Goal: Information Seeking & Learning: Learn about a topic

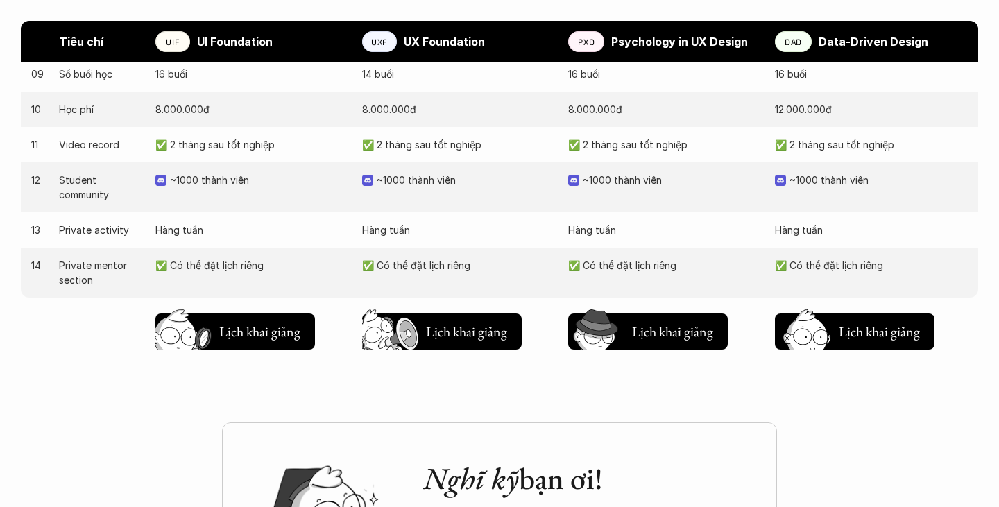
scroll to position [1483, 0]
click at [160, 183] on img at bounding box center [160, 180] width 11 height 11
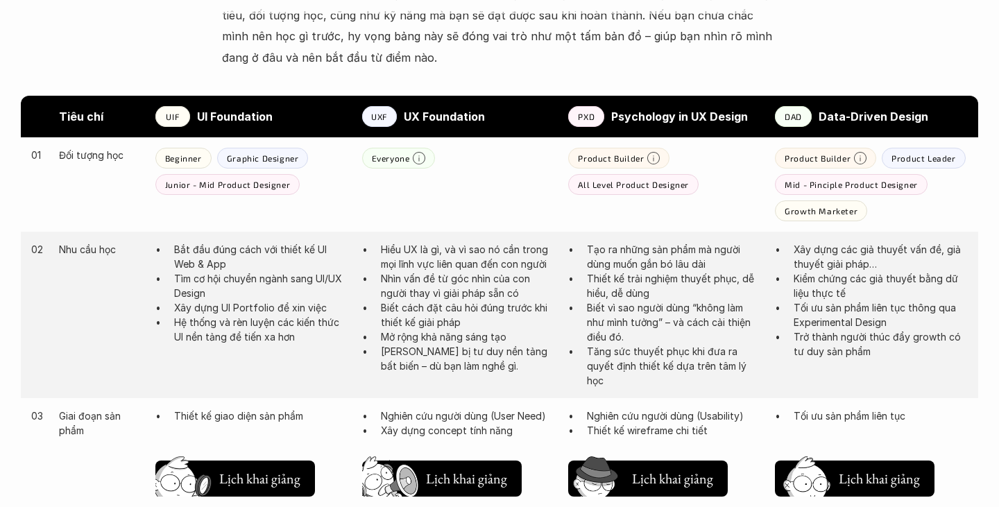
scroll to position [0, 0]
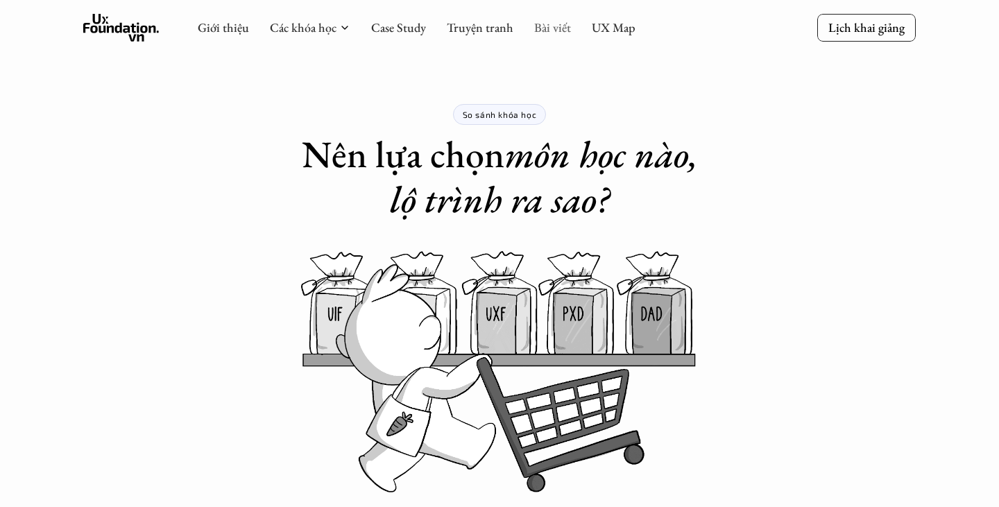
click at [555, 31] on link "Bài viết" at bounding box center [552, 27] width 37 height 16
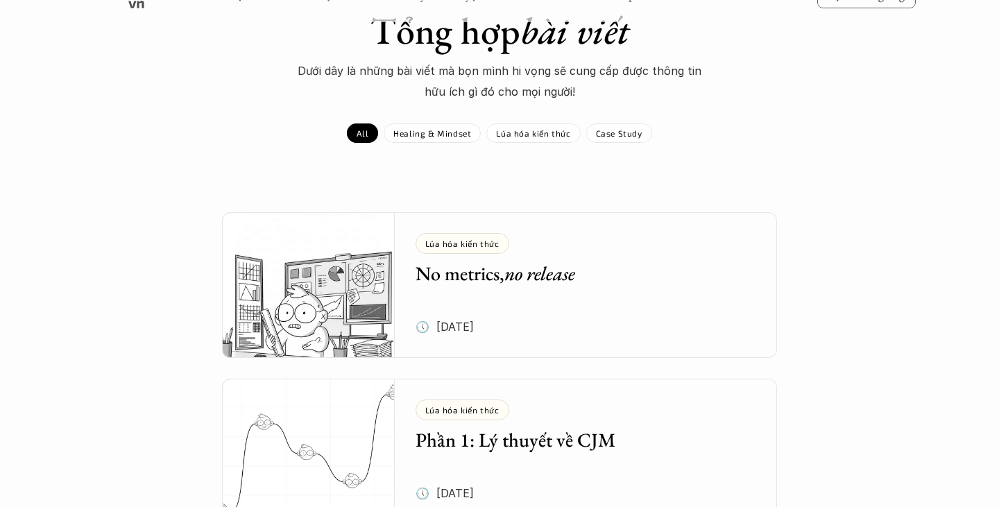
scroll to position [103, 0]
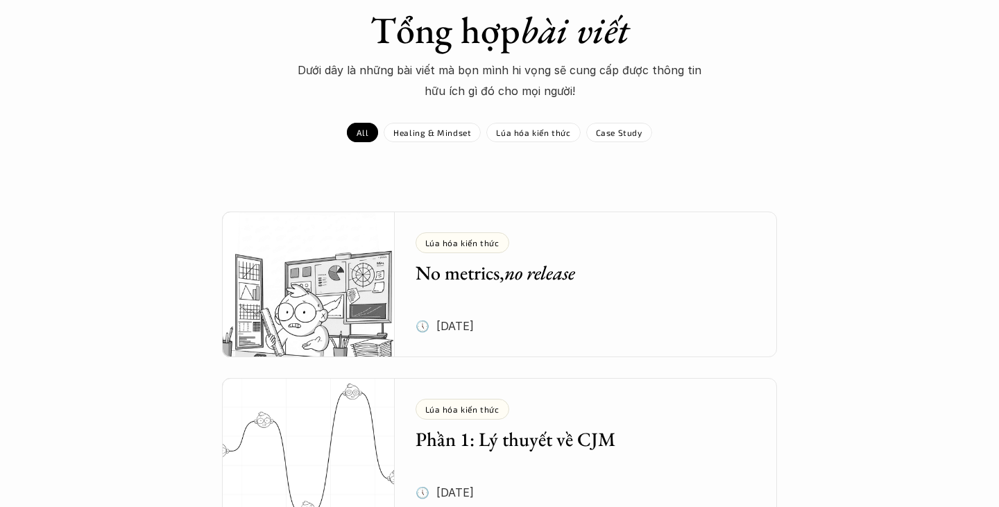
click at [569, 284] on em "no release" at bounding box center [539, 272] width 71 height 25
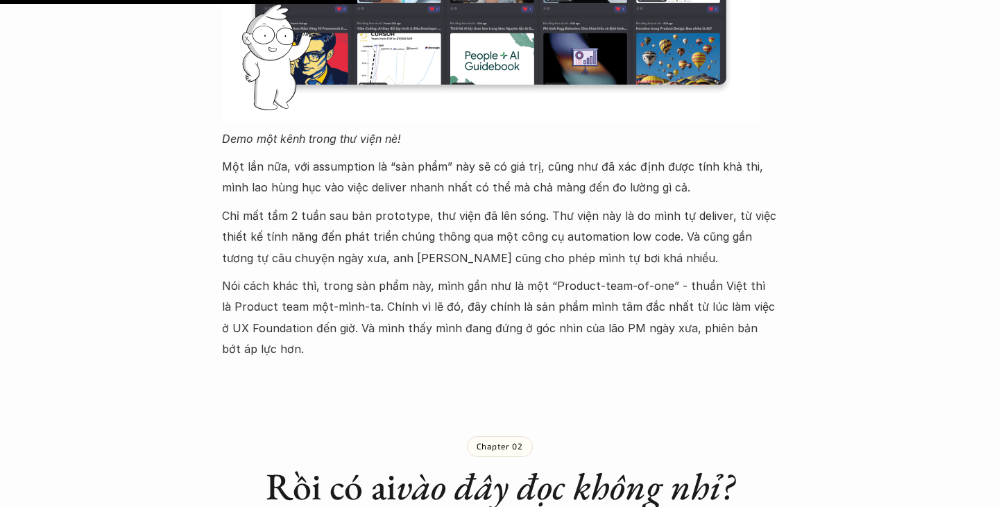
scroll to position [1662, 0]
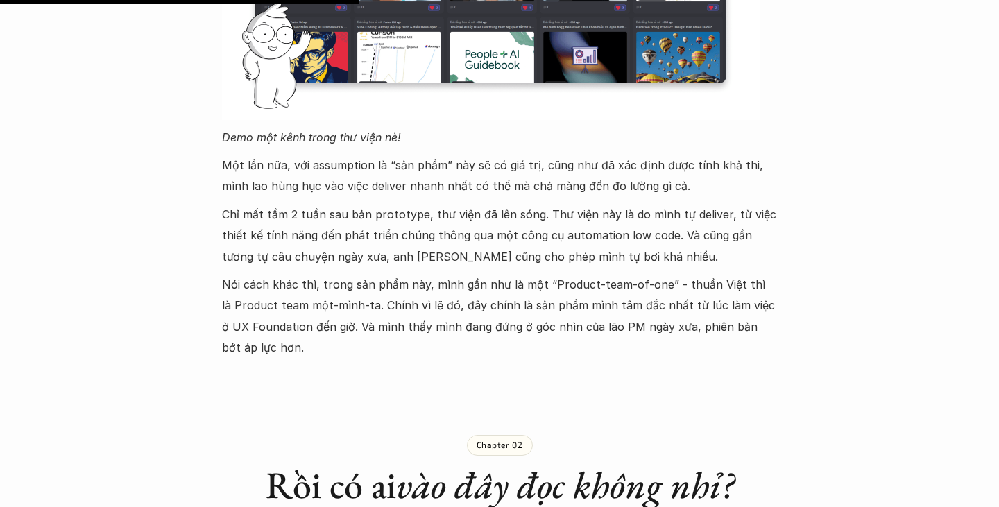
click at [530, 204] on p "Chỉ mất tầm 2 tuần sau bản prototype, thư viện đã lên sóng. Thư viện này là do …" at bounding box center [499, 235] width 555 height 63
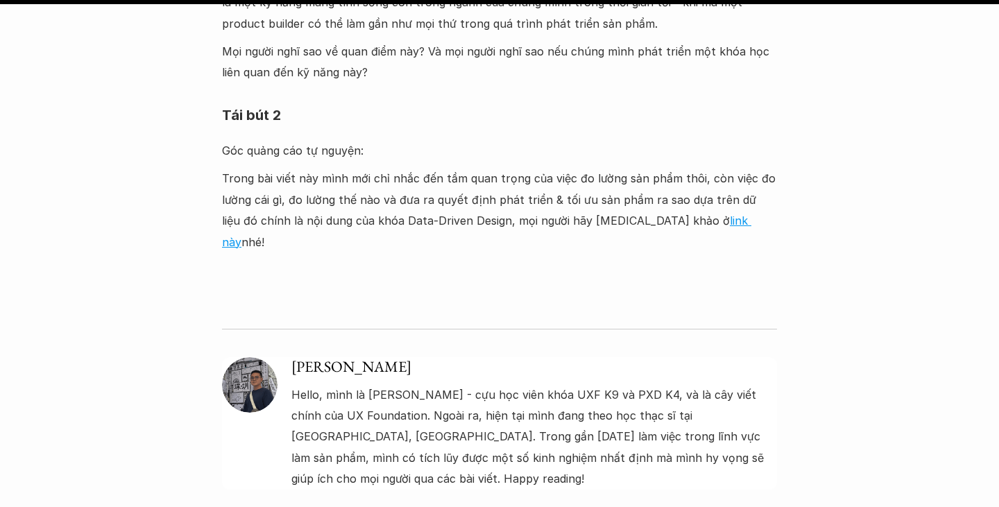
scroll to position [4702, 0]
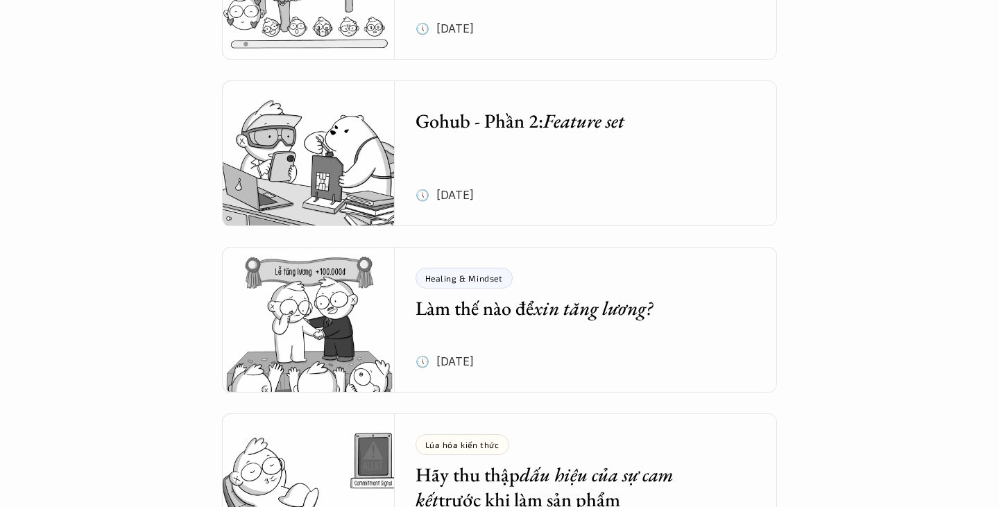
scroll to position [2732, 0]
click at [596, 339] on div "Healing & Mindset Làm thế nào để xin tăng lương? 🕔 [DATE]" at bounding box center [596, 319] width 362 height 146
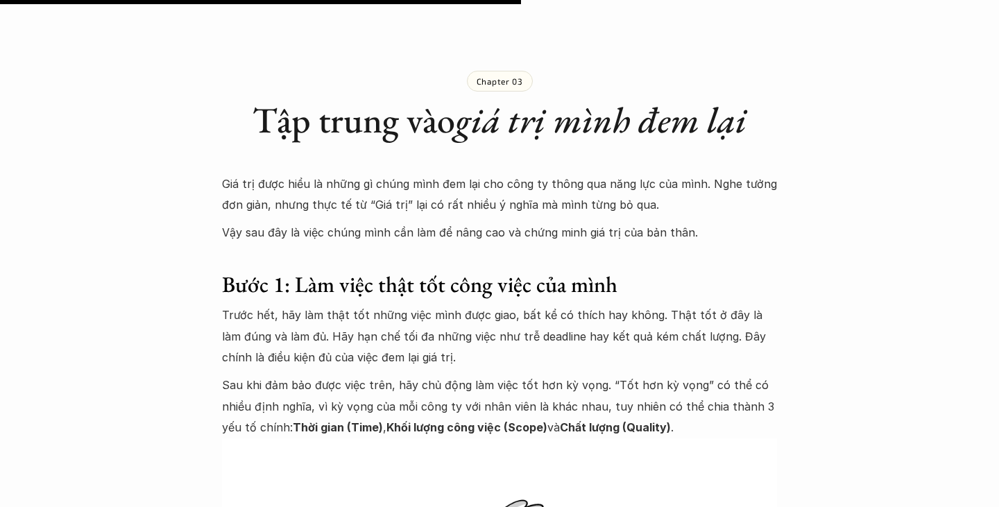
scroll to position [4276, 0]
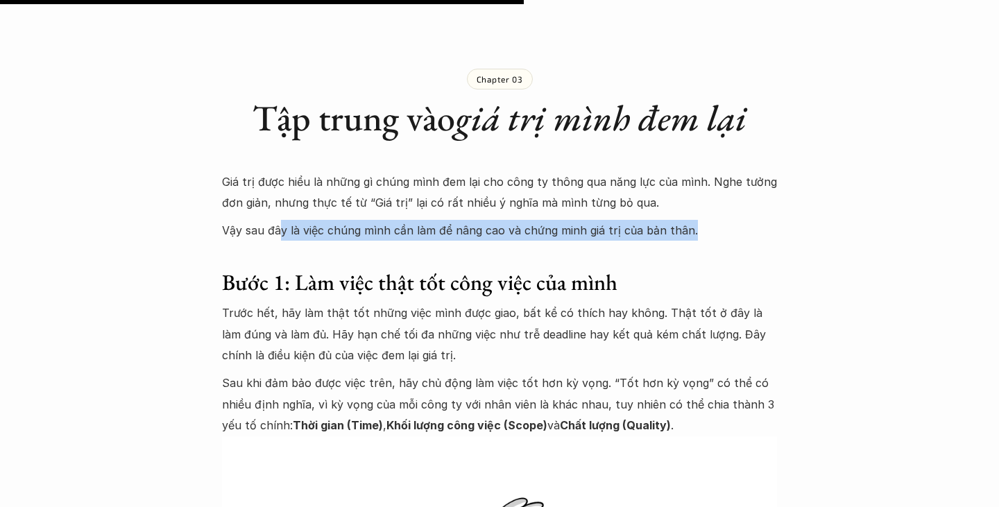
drag, startPoint x: 279, startPoint y: 191, endPoint x: 468, endPoint y: 211, distance: 189.7
click at [408, 302] on p "Trước hết, hãy làm thật tốt những việc mình được giao, bất kể có thích hay khôn…" at bounding box center [499, 333] width 555 height 63
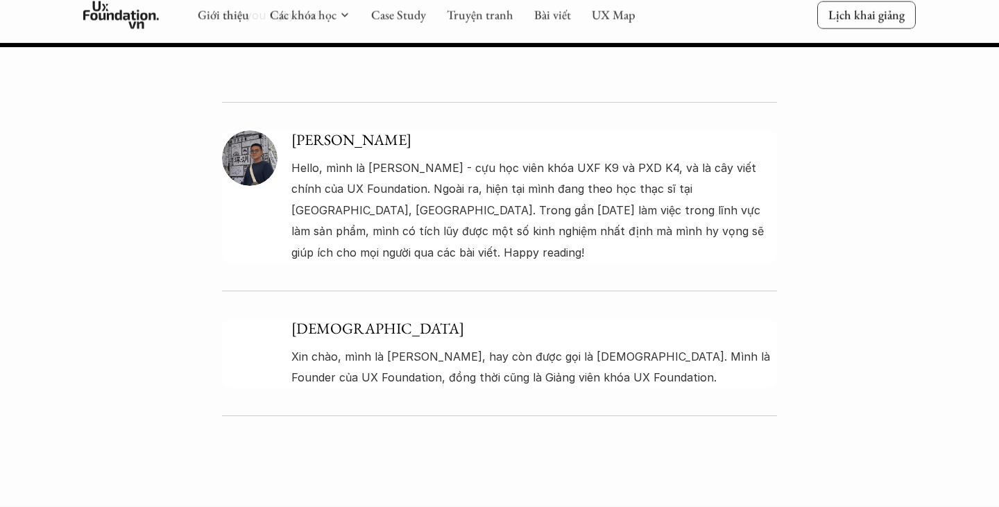
scroll to position [8356, 0]
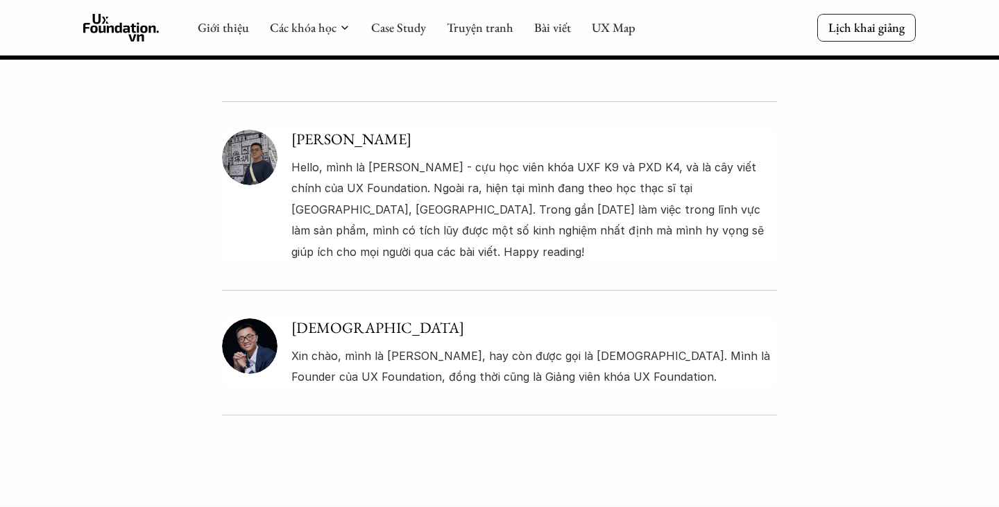
click at [127, 24] on icon at bounding box center [121, 28] width 76 height 28
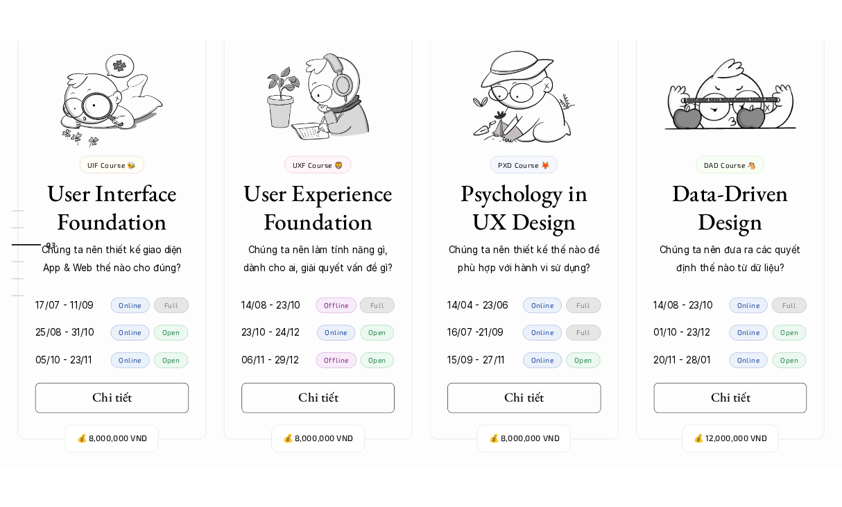
scroll to position [1315, 0]
